Goal: Download file/media

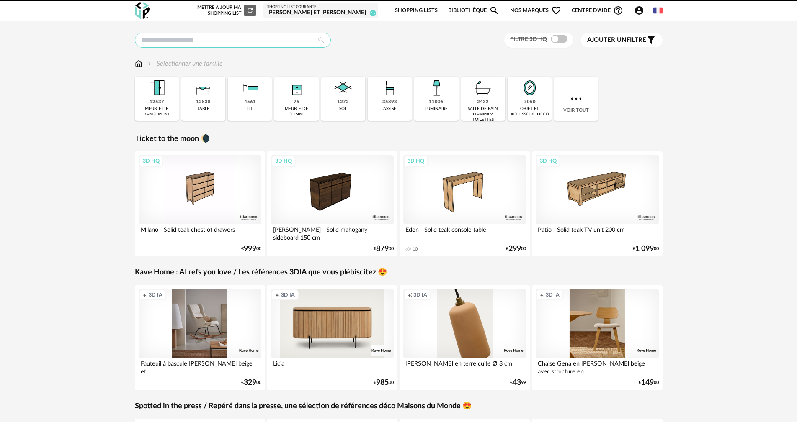
click at [278, 39] on input "text" at bounding box center [233, 40] width 196 height 15
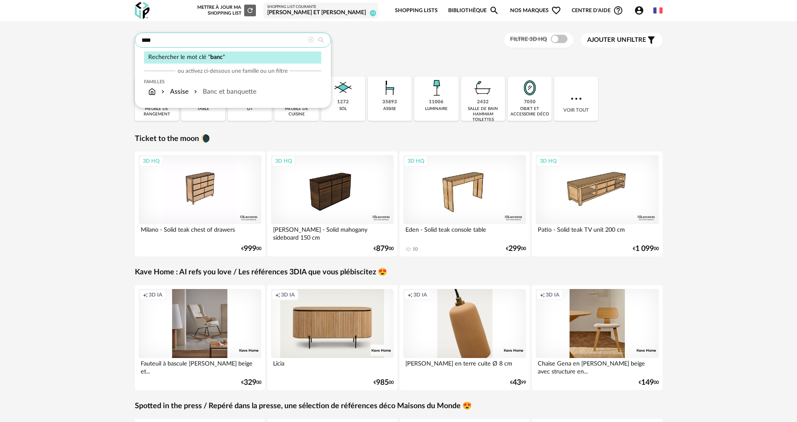
type input "****"
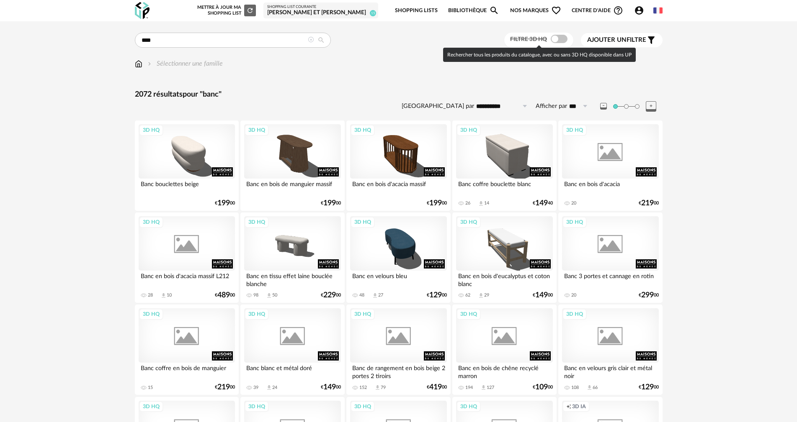
click at [564, 39] on span at bounding box center [559, 39] width 17 height 8
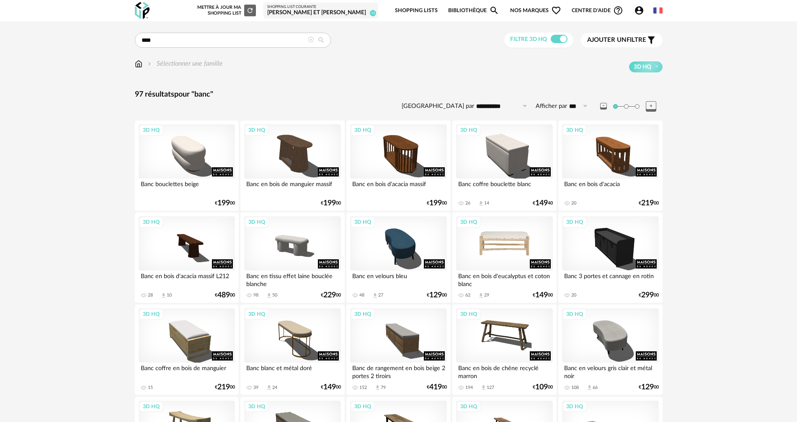
click at [509, 242] on div "3D HQ" at bounding box center [504, 243] width 96 height 54
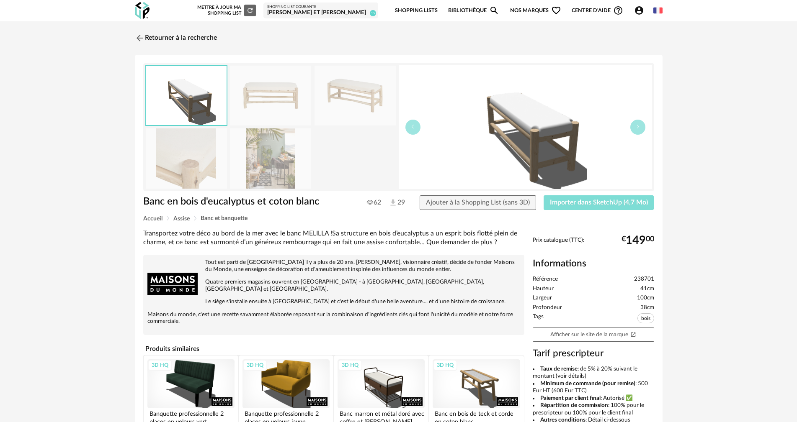
click at [585, 203] on span "Importer dans SketchUp (4,7 Mo)" at bounding box center [599, 202] width 98 height 7
click at [585, 204] on span "Importer dans SketchUp (4,7 Mo)" at bounding box center [599, 202] width 98 height 7
